Goal: Task Accomplishment & Management: Use online tool/utility

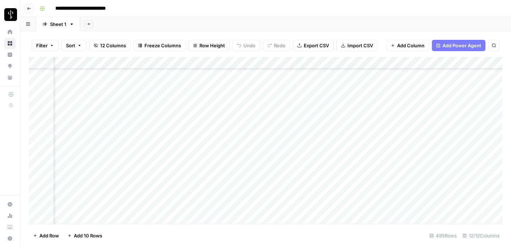
scroll to position [5832, 279]
click at [480, 194] on div "Add Column" at bounding box center [266, 140] width 474 height 167
click at [481, 192] on div "Add Column" at bounding box center [266, 140] width 474 height 167
click at [478, 193] on div "Add Column" at bounding box center [266, 140] width 474 height 167
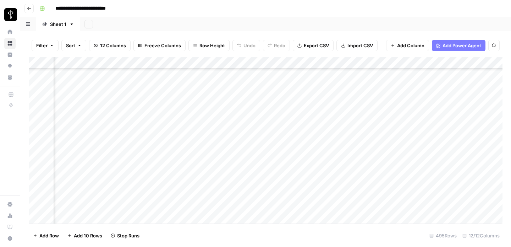
scroll to position [5832, 208]
click at [447, 169] on div "Add Column" at bounding box center [266, 140] width 474 height 167
click at [447, 179] on div "Add Column" at bounding box center [266, 140] width 474 height 167
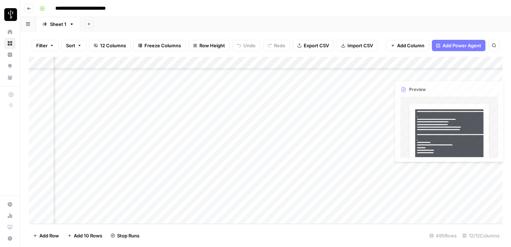
click at [448, 169] on div "Add Column" at bounding box center [266, 140] width 474 height 167
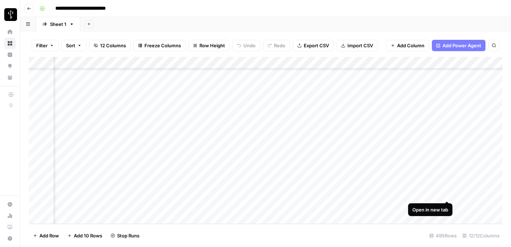
click at [446, 194] on div "Add Column" at bounding box center [266, 140] width 474 height 167
click at [365, 192] on div "Add Column" at bounding box center [266, 140] width 474 height 167
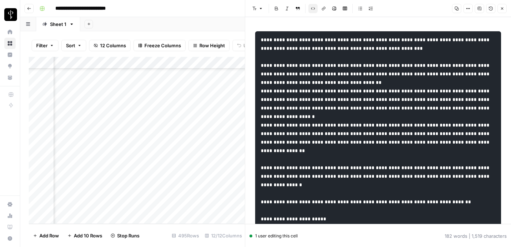
click at [504, 9] on span "Close" at bounding box center [504, 9] width 0 height 0
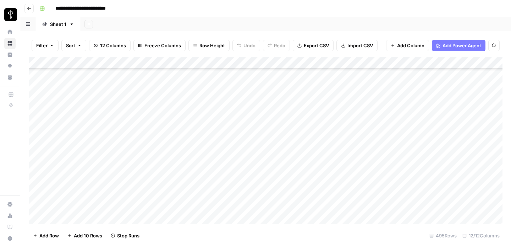
scroll to position [5696, 0]
click at [123, 149] on div "Add Column" at bounding box center [266, 140] width 474 height 167
click at [252, 148] on div "Add Column" at bounding box center [266, 140] width 474 height 167
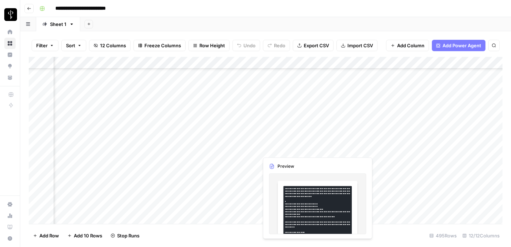
click at [314, 148] on div "Add Column" at bounding box center [266, 140] width 474 height 167
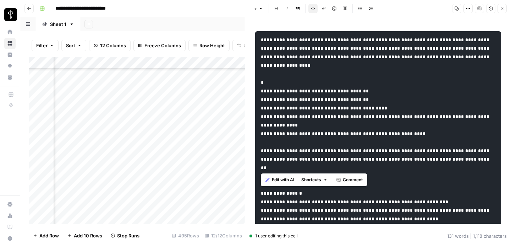
drag, startPoint x: 261, startPoint y: 40, endPoint x: 447, endPoint y: 178, distance: 231.7
click at [447, 178] on pre "To enrich screen reader interactions, please activate Accessibility in Grammarl…" at bounding box center [378, 137] width 246 height 213
copy code "**********"
click at [501, 7] on icon "button" at bounding box center [502, 8] width 4 height 4
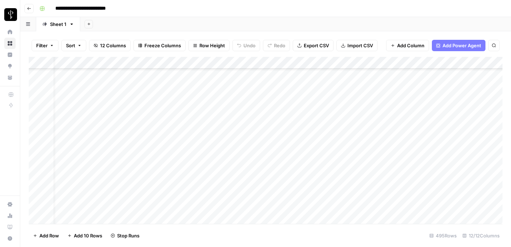
scroll to position [5696, 0]
click at [163, 140] on div "Add Column" at bounding box center [266, 140] width 474 height 167
click at [315, 138] on div "Add Column" at bounding box center [266, 140] width 474 height 167
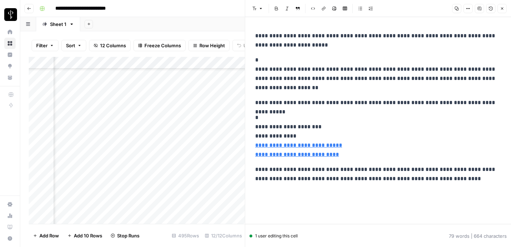
click at [502, 8] on icon "button" at bounding box center [502, 8] width 4 height 4
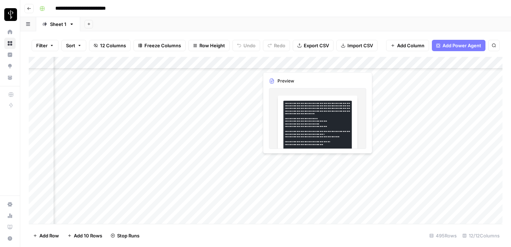
click at [282, 160] on div "Add Column" at bounding box center [266, 140] width 474 height 167
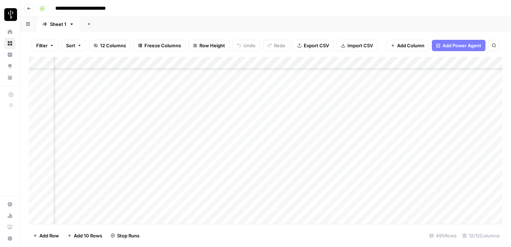
click at [314, 160] on div "Add Column" at bounding box center [266, 140] width 474 height 167
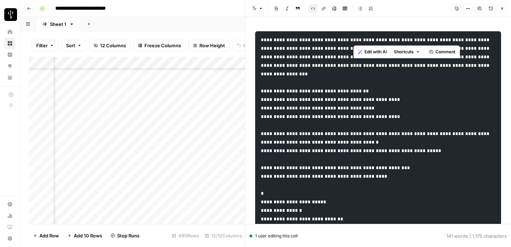
drag, startPoint x: 354, startPoint y: 39, endPoint x: 462, endPoint y: 39, distance: 107.2
click at [462, 39] on code "To enrich screen reader interactions, please activate Accessibility in Grammarl…" at bounding box center [376, 146] width 230 height 218
copy code "**********"
click at [503, 8] on icon "button" at bounding box center [502, 8] width 4 height 4
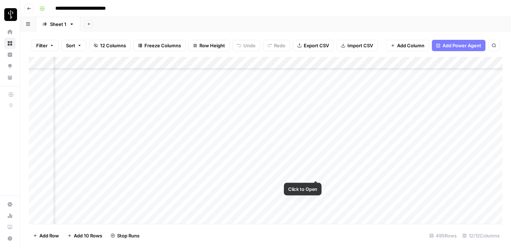
click at [320, 172] on div "Add Column" at bounding box center [266, 140] width 474 height 167
click at [314, 173] on div "Add Column" at bounding box center [266, 140] width 474 height 167
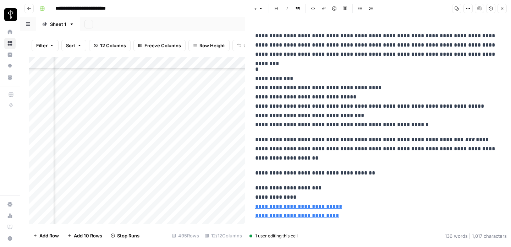
click at [500, 8] on button "Close" at bounding box center [502, 8] width 9 height 9
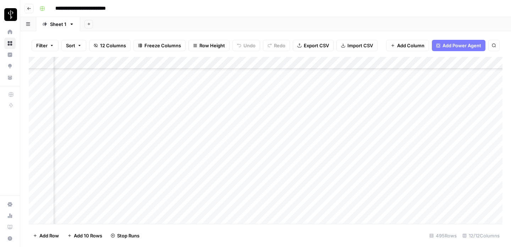
scroll to position [5832, 403]
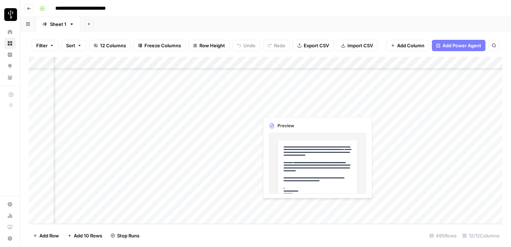
click at [285, 205] on div "Add Column" at bounding box center [266, 140] width 474 height 167
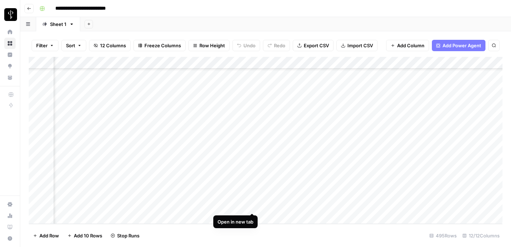
click at [250, 205] on div "Add Column" at bounding box center [266, 140] width 474 height 167
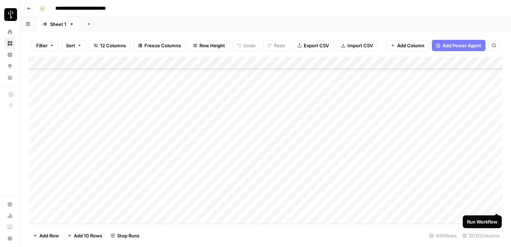
click at [496, 205] on div "Add Column" at bounding box center [266, 140] width 474 height 167
click at [408, 192] on div "Add Column" at bounding box center [266, 140] width 474 height 167
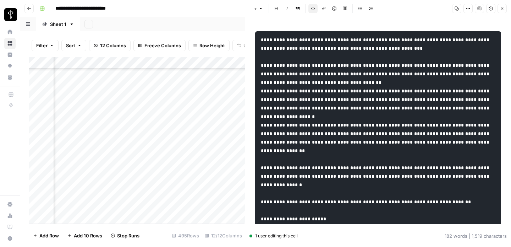
click at [501, 9] on icon "button" at bounding box center [502, 8] width 4 height 4
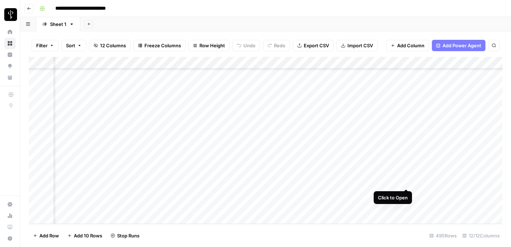
click at [406, 181] on div "Add Column" at bounding box center [266, 140] width 474 height 167
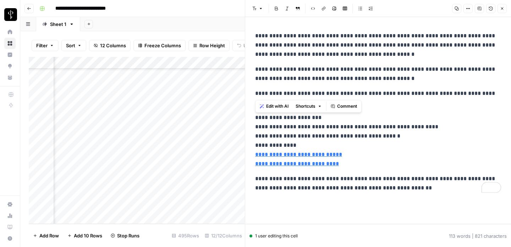
drag, startPoint x: 254, startPoint y: 35, endPoint x: 507, endPoint y: 97, distance: 259.9
click at [507, 97] on div "**********" at bounding box center [378, 120] width 266 height 207
click at [504, 7] on icon "button" at bounding box center [502, 8] width 4 height 4
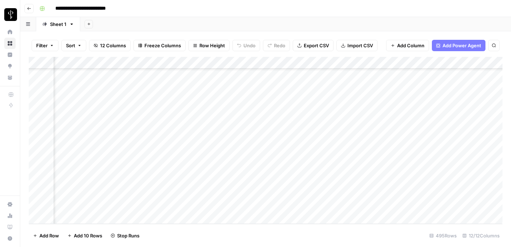
click at [343, 181] on div "Add Column" at bounding box center [266, 140] width 474 height 167
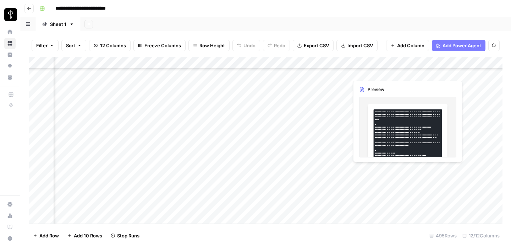
click at [407, 170] on div "Add Column" at bounding box center [266, 140] width 474 height 167
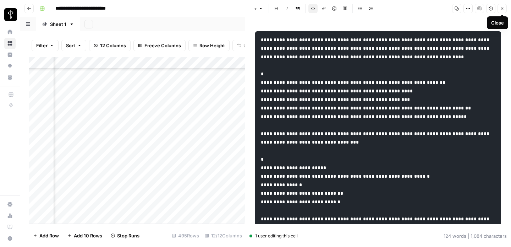
click at [503, 9] on icon "button" at bounding box center [502, 8] width 4 height 4
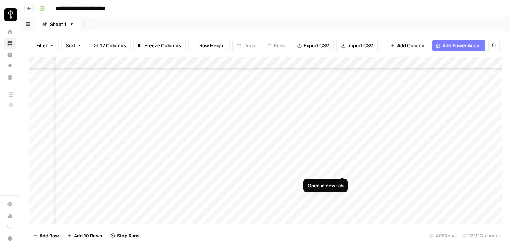
click at [341, 169] on div "Add Column" at bounding box center [266, 140] width 474 height 167
click at [406, 168] on div "Add Column" at bounding box center [266, 140] width 474 height 167
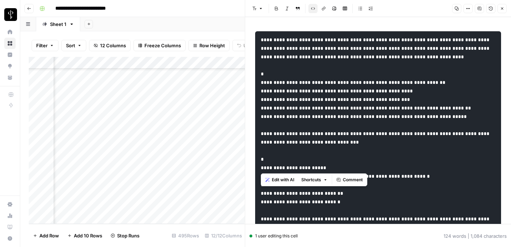
drag, startPoint x: 278, startPoint y: 50, endPoint x: 447, endPoint y: 169, distance: 206.0
click at [447, 169] on pre "To enrich screen reader interactions, please activate Accessibility in Grammarl…" at bounding box center [378, 142] width 246 height 222
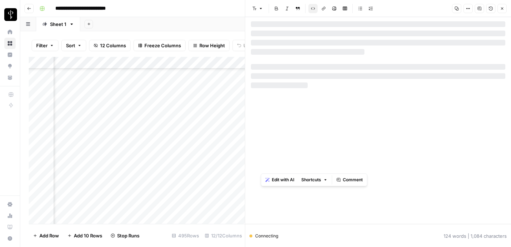
scroll to position [5832, 313]
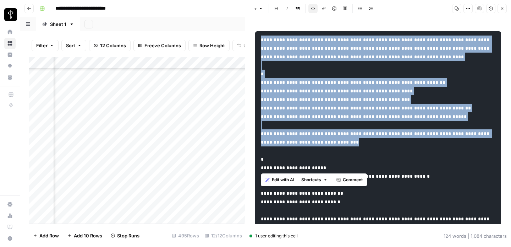
click at [503, 11] on button "Close" at bounding box center [502, 8] width 9 height 9
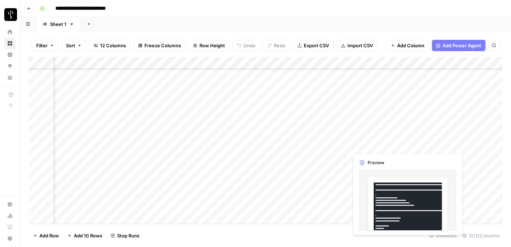
click at [370, 146] on div "Add Column" at bounding box center [266, 140] width 474 height 167
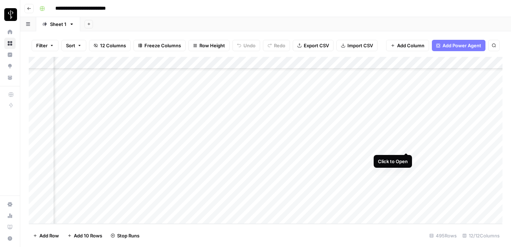
click at [408, 145] on div "Add Column" at bounding box center [266, 140] width 474 height 167
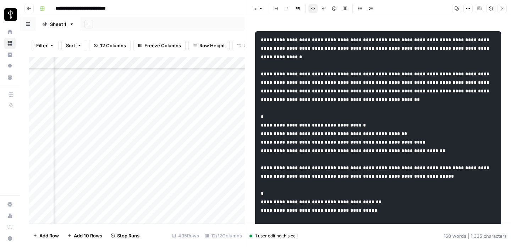
click at [502, 9] on icon "button" at bounding box center [502, 8] width 4 height 4
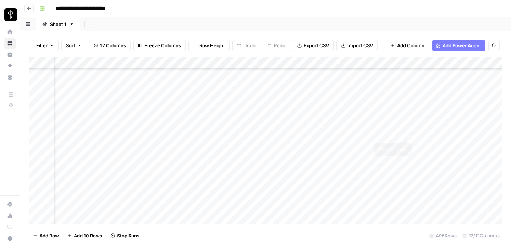
click at [408, 133] on div "Add Column" at bounding box center [266, 140] width 474 height 167
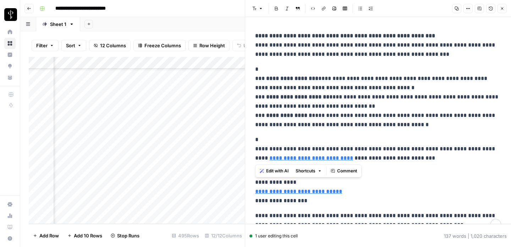
drag, startPoint x: 255, startPoint y: 34, endPoint x: 417, endPoint y: 160, distance: 205.5
click at [417, 160] on div "**********" at bounding box center [378, 130] width 255 height 204
copy div "**********"
click at [499, 11] on button "Close" at bounding box center [502, 8] width 9 height 9
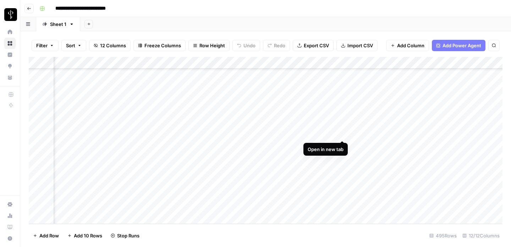
click at [342, 131] on div "Add Column" at bounding box center [266, 140] width 474 height 167
click at [406, 120] on div "Add Column" at bounding box center [266, 140] width 474 height 167
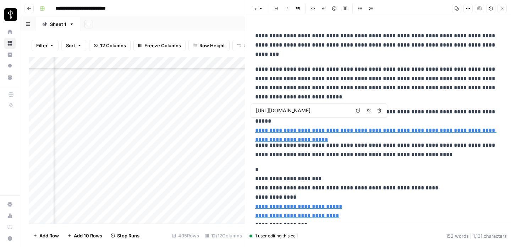
click at [321, 127] on link "**********" at bounding box center [375, 134] width 241 height 15
click at [307, 113] on input "[URL][DOMAIN_NAME]" at bounding box center [303, 110] width 94 height 7
click at [359, 111] on body "**********" at bounding box center [255, 123] width 511 height 247
click at [337, 127] on link "**********" at bounding box center [375, 134] width 241 height 15
click at [354, 110] on link "Open in a new tab" at bounding box center [358, 110] width 9 height 9
